Goal: Navigation & Orientation: Find specific page/section

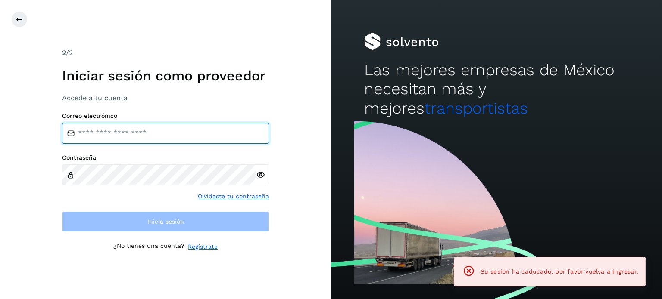
click at [146, 130] on input "email" at bounding box center [165, 133] width 207 height 21
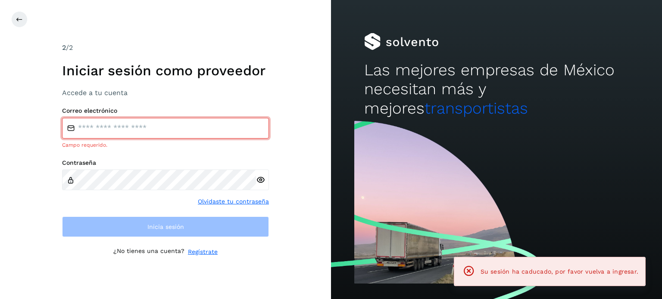
click at [131, 139] on div "Correo electrónico Campo requerido." at bounding box center [165, 128] width 207 height 42
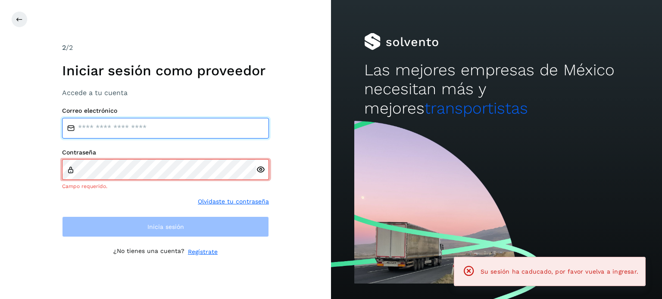
click at [138, 123] on input "email" at bounding box center [165, 128] width 207 height 21
type input "**********"
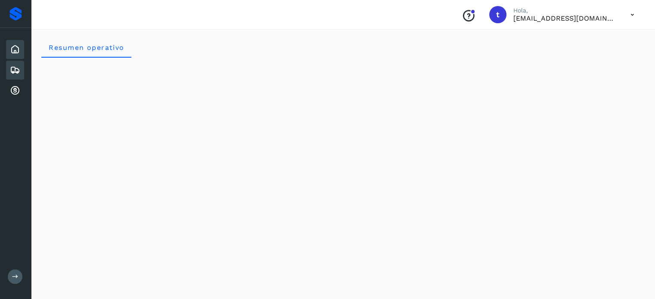
click at [20, 74] on div "Embarques" at bounding box center [15, 70] width 18 height 19
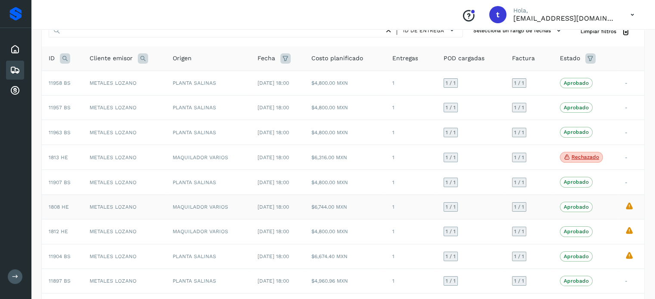
scroll to position [26, 0]
